Goal: Information Seeking & Learning: Find specific fact

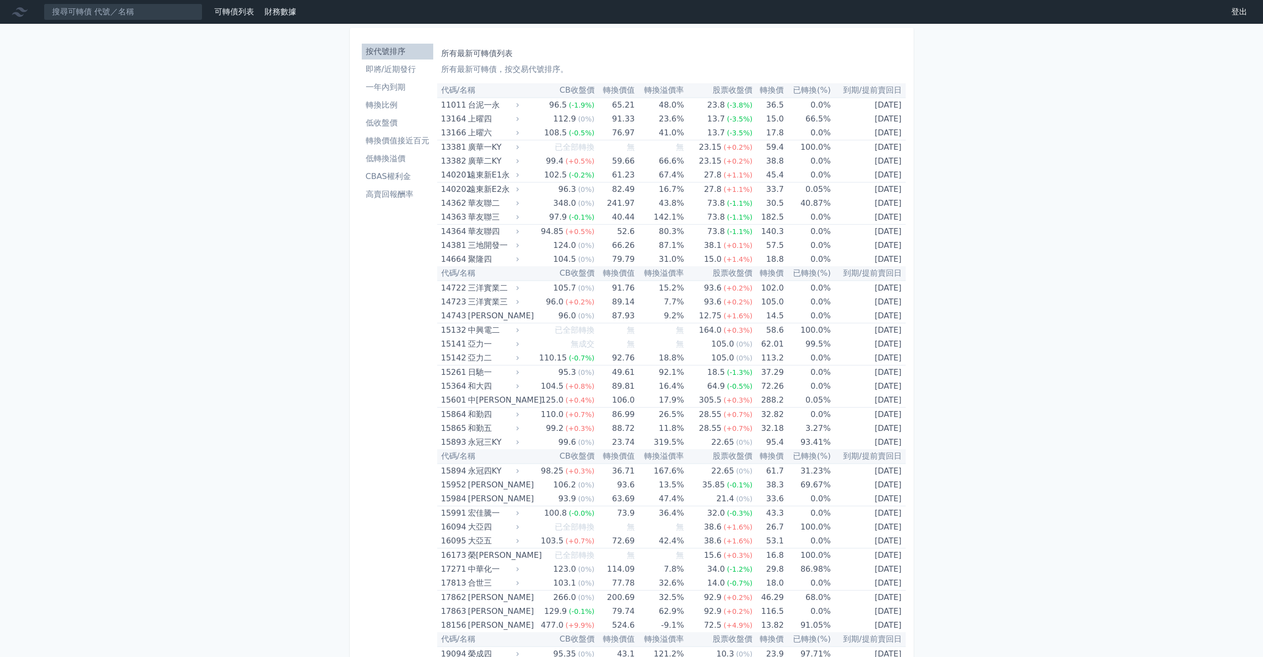
click at [402, 176] on li "CBAS權利金" at bounding box center [397, 177] width 71 height 12
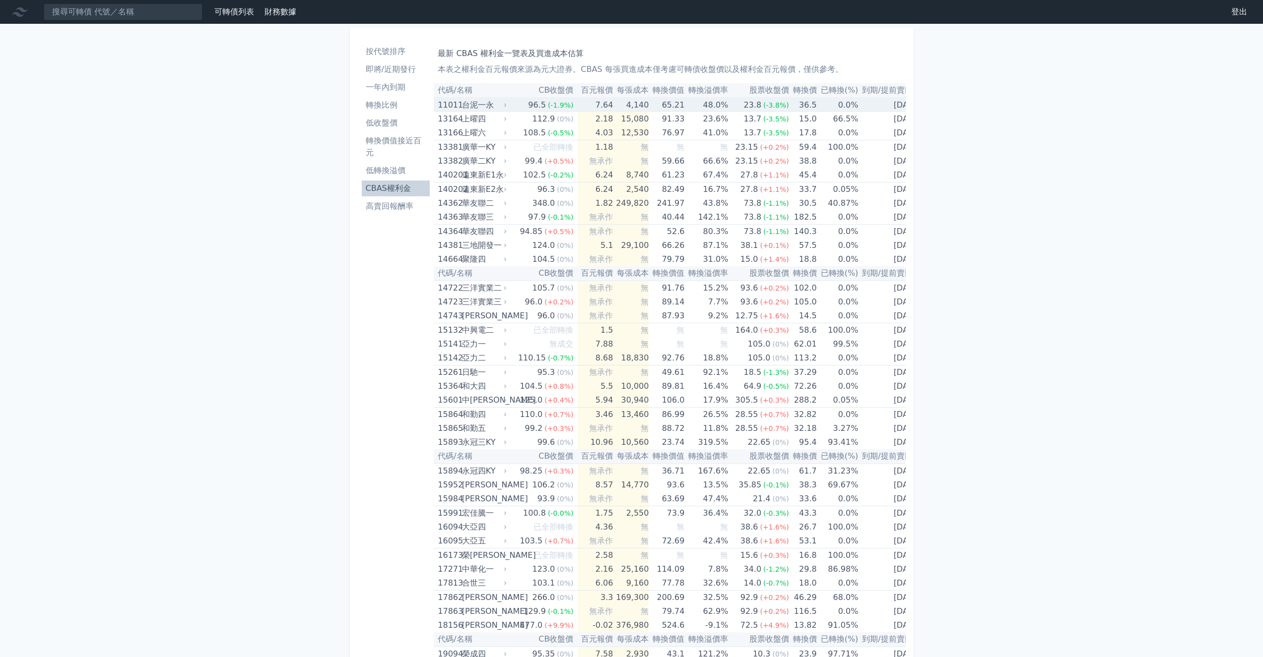
scroll to position [607, 0]
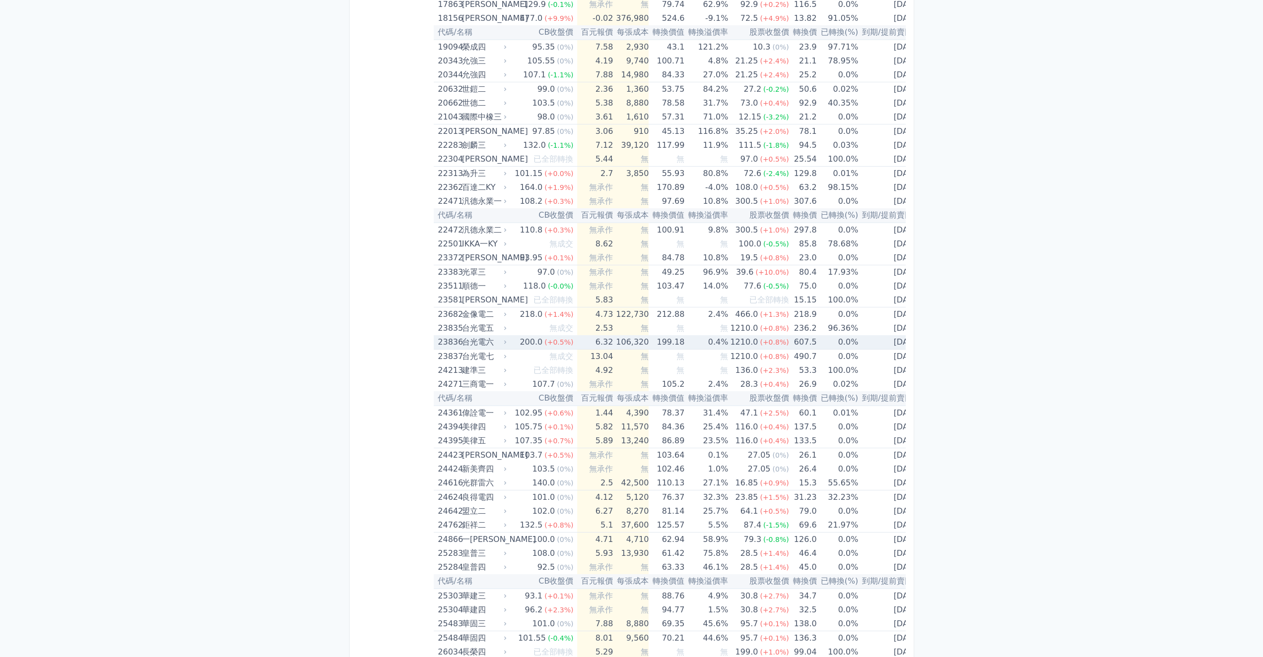
click at [600, 341] on td "6.32" at bounding box center [595, 342] width 36 height 14
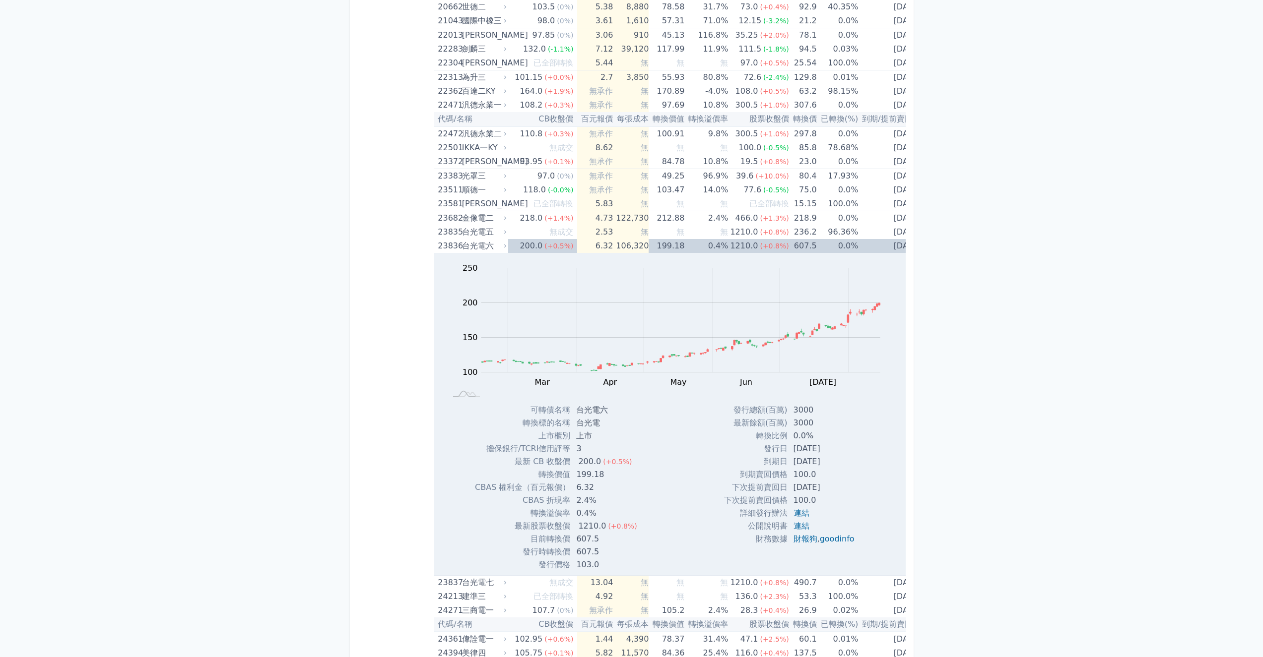
scroll to position [707, 0]
drag, startPoint x: 593, startPoint y: 486, endPoint x: 478, endPoint y: 485, distance: 115.6
click at [478, 485] on tr "CBAS 權利金（百元報價） 6.32" at bounding box center [560, 484] width 170 height 13
drag, startPoint x: 478, startPoint y: 485, endPoint x: 498, endPoint y: 486, distance: 20.4
